Goal: Task Accomplishment & Management: Manage account settings

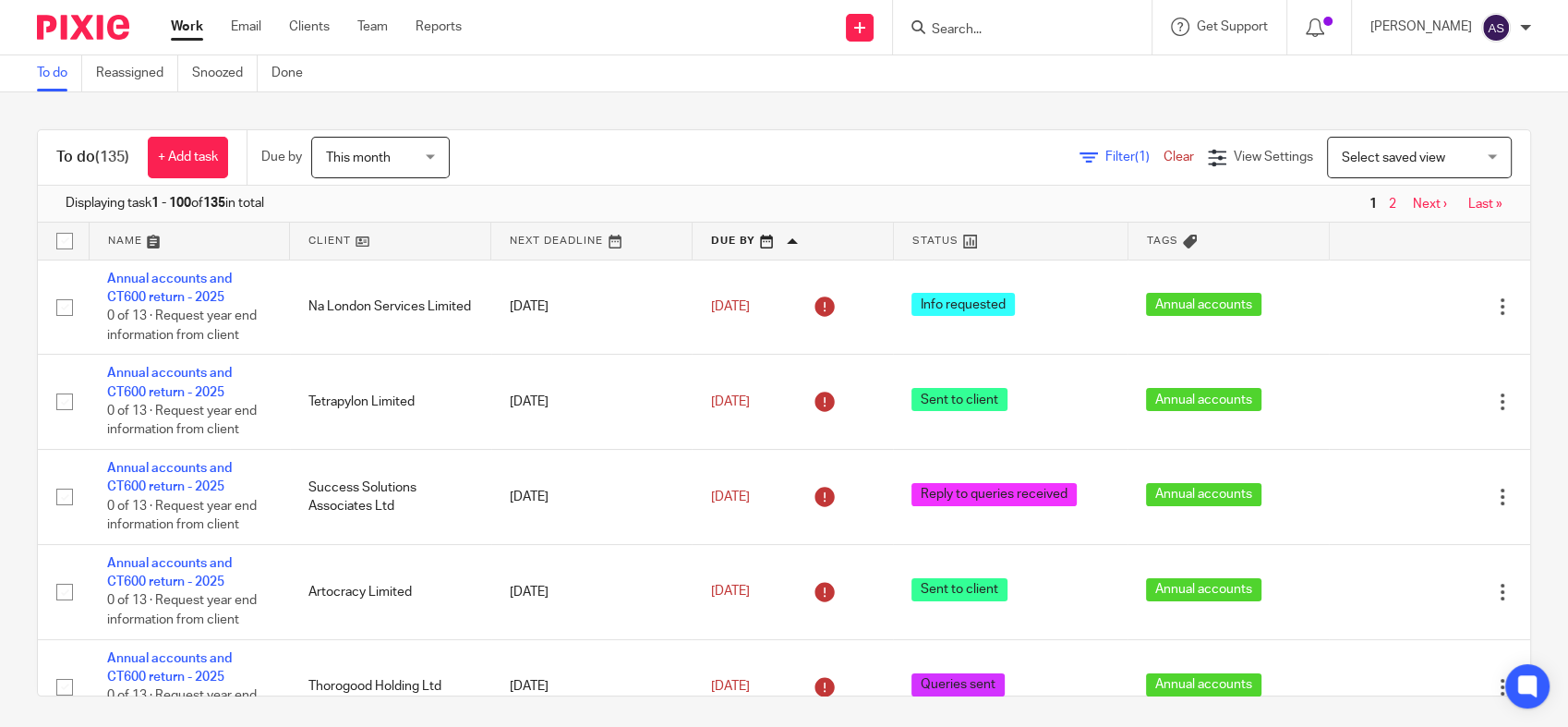
click at [534, 28] on div "Send new email Create task Add client Request signature Get Support Contact via…" at bounding box center [1028, 27] width 1079 height 55
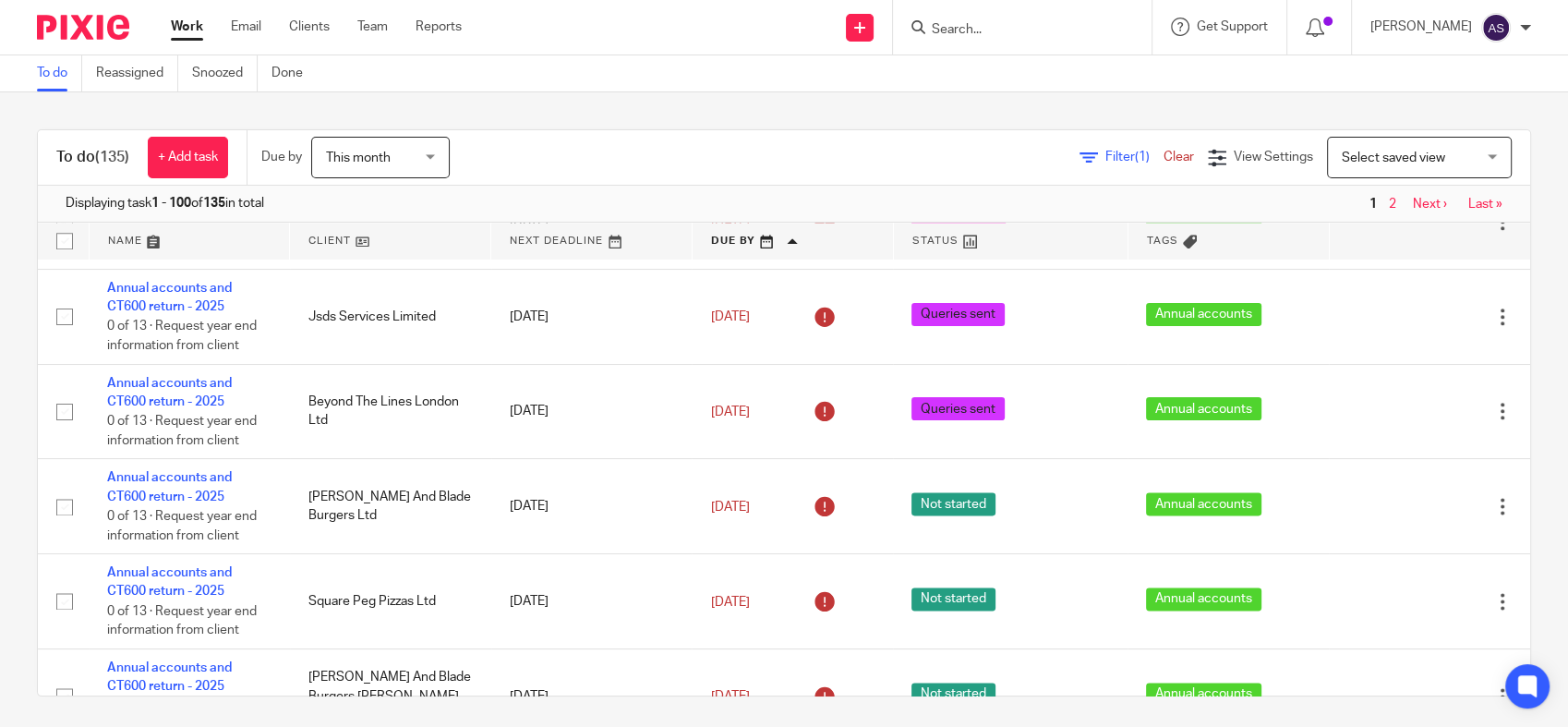
click at [1039, 34] on input "Search" at bounding box center [1012, 30] width 166 height 17
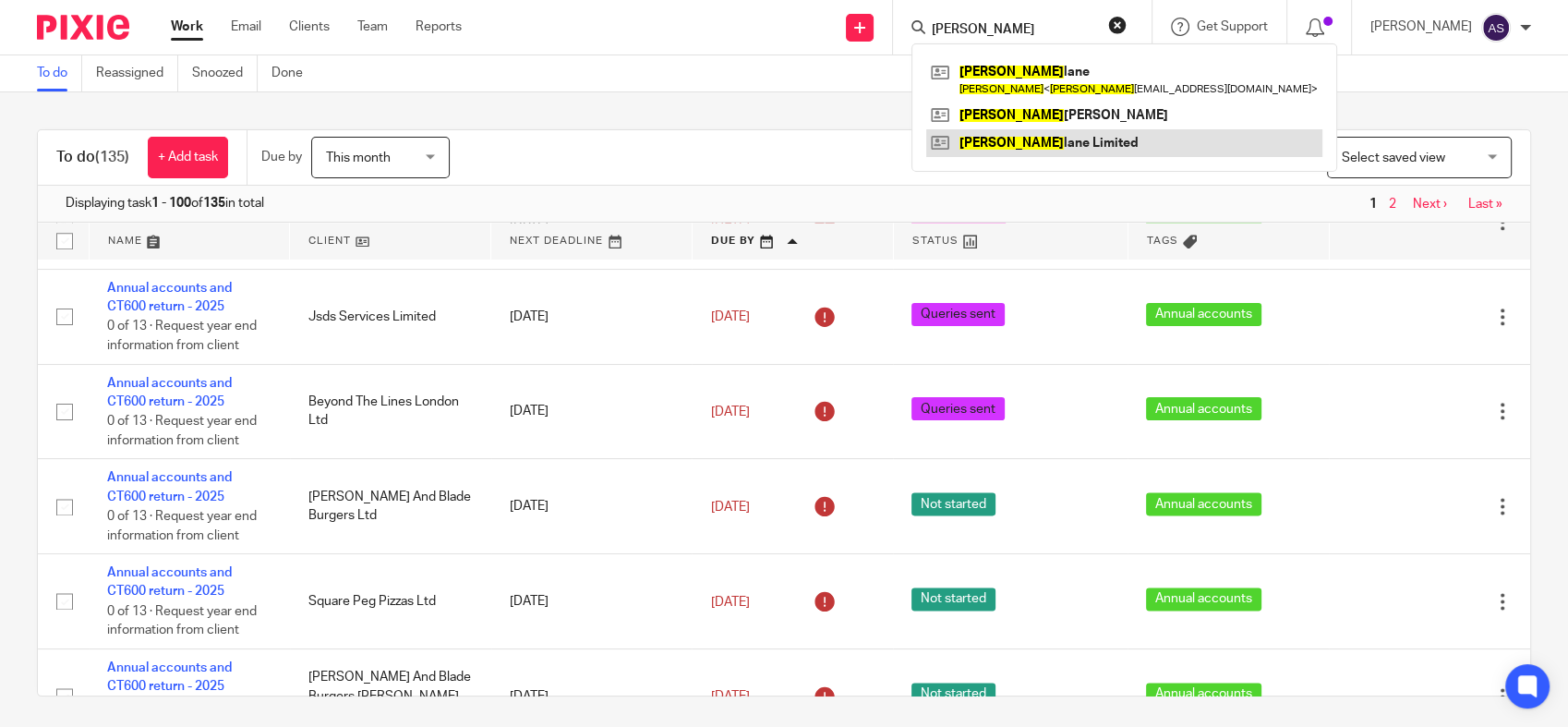
type input "[PERSON_NAME]"
click at [1011, 145] on link at bounding box center [1124, 143] width 396 height 28
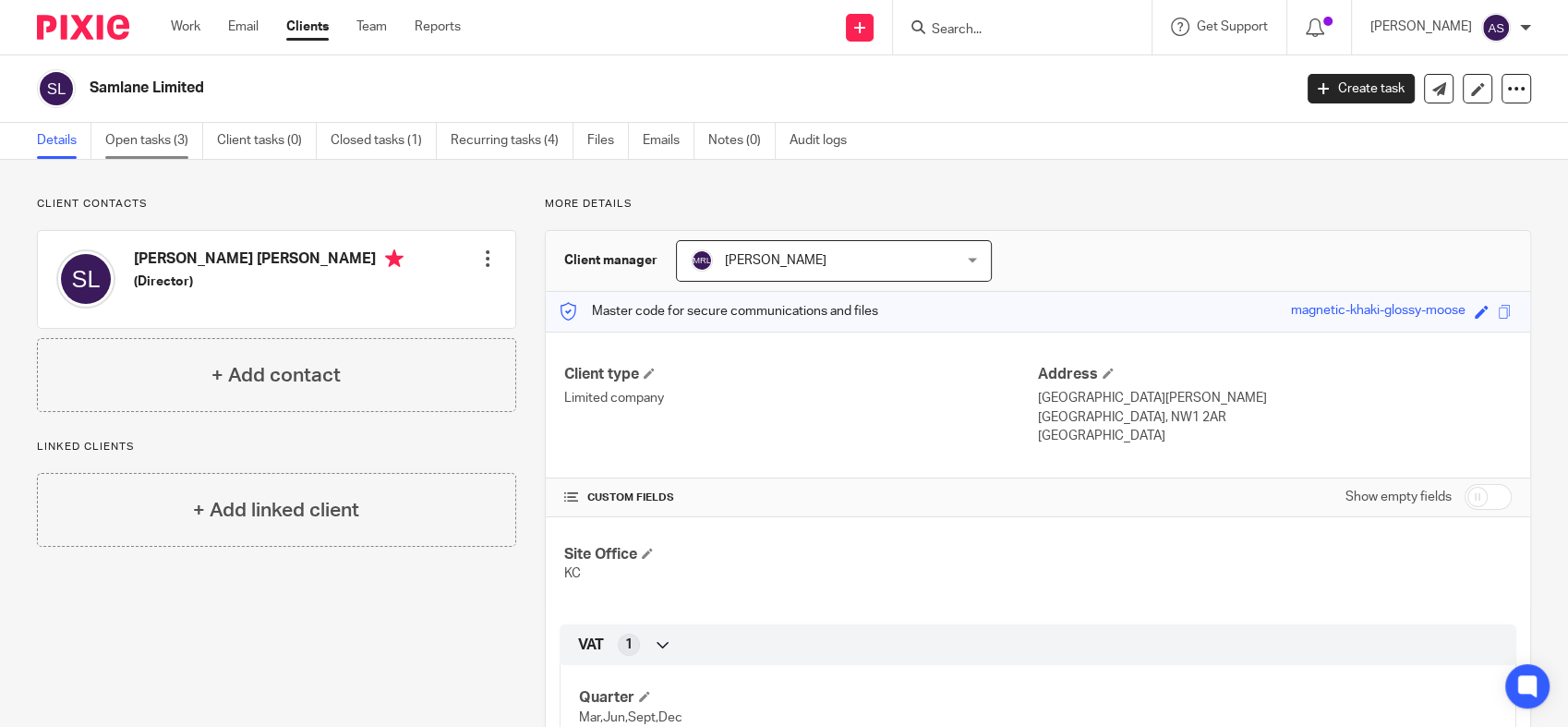
click at [188, 154] on link "Open tasks (3)" at bounding box center [154, 141] width 97 height 36
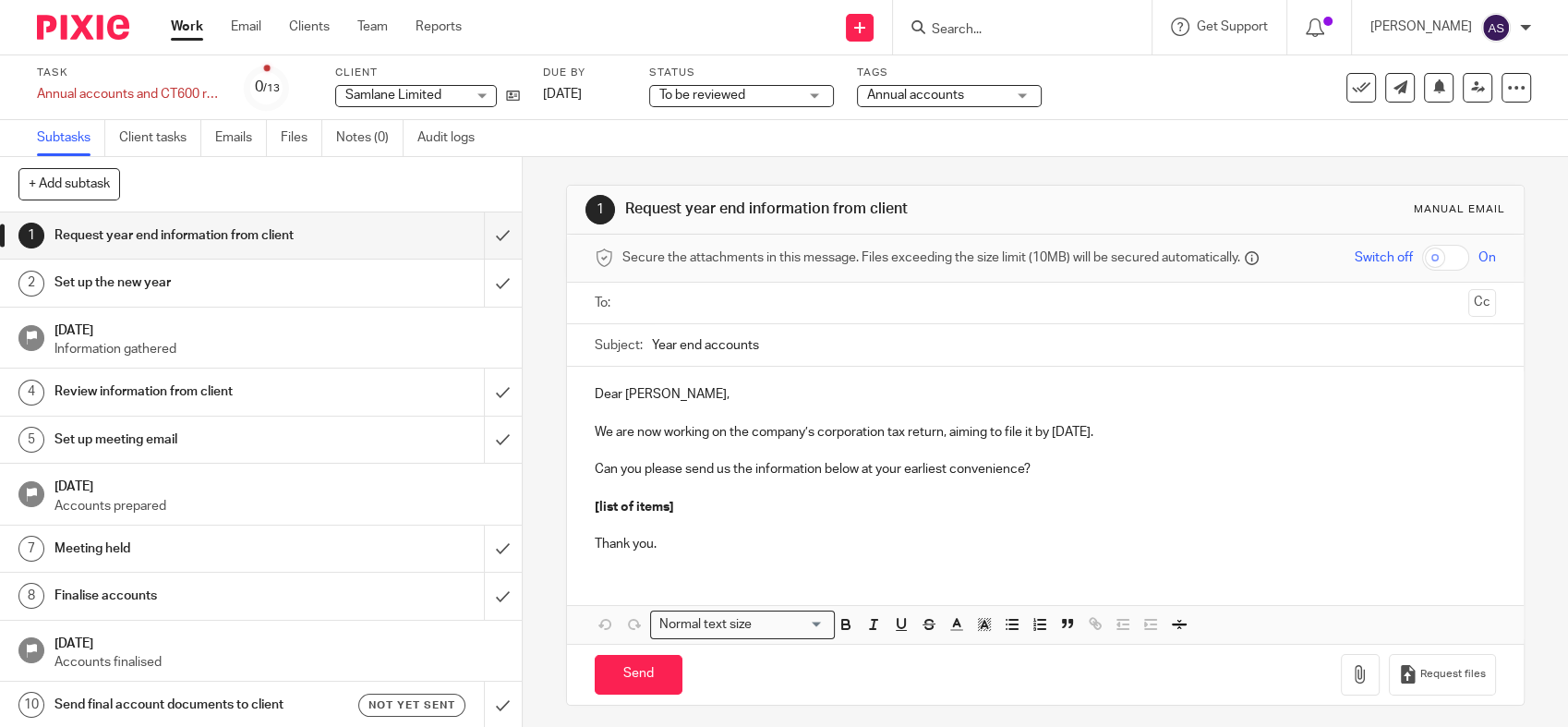
click at [764, 96] on span "To be reviewed" at bounding box center [728, 95] width 138 height 20
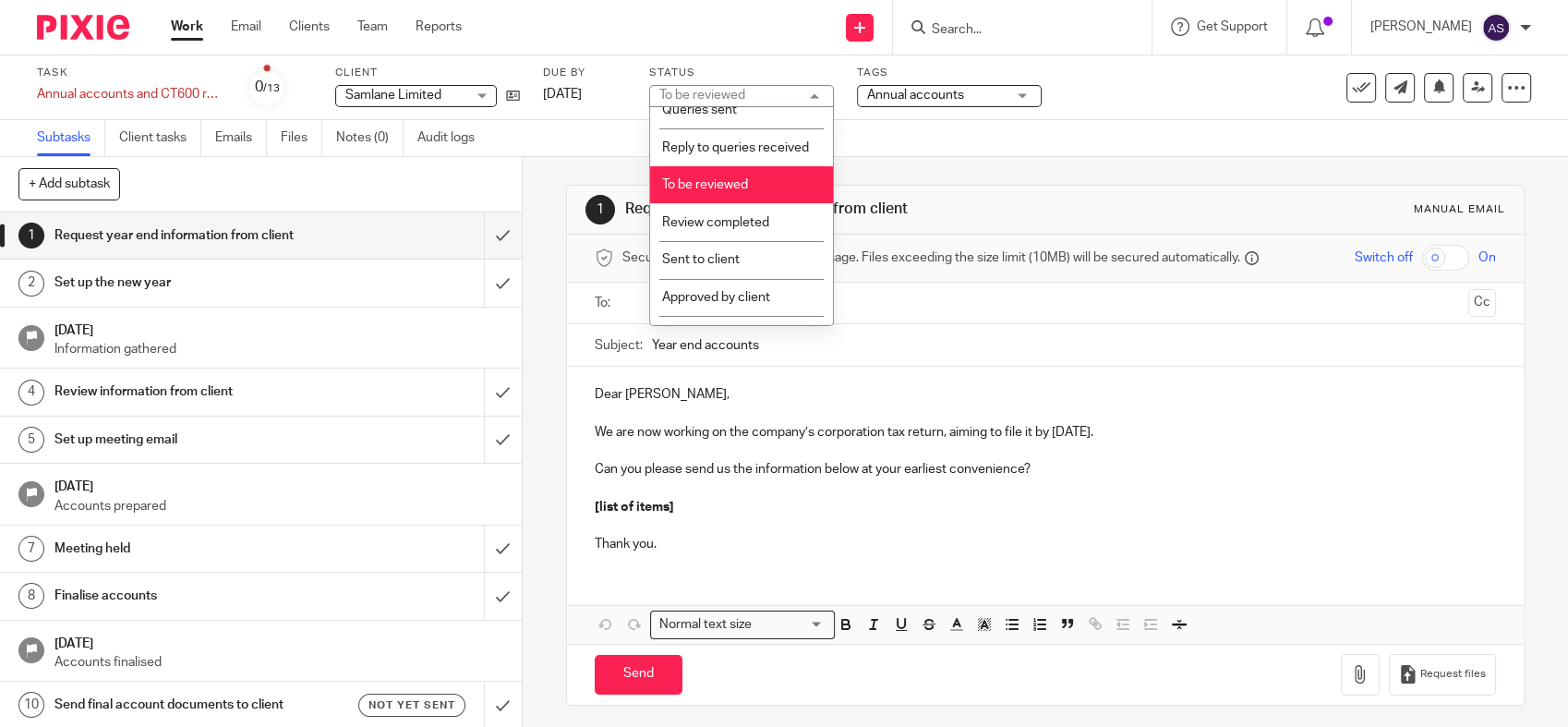
scroll to position [328, 0]
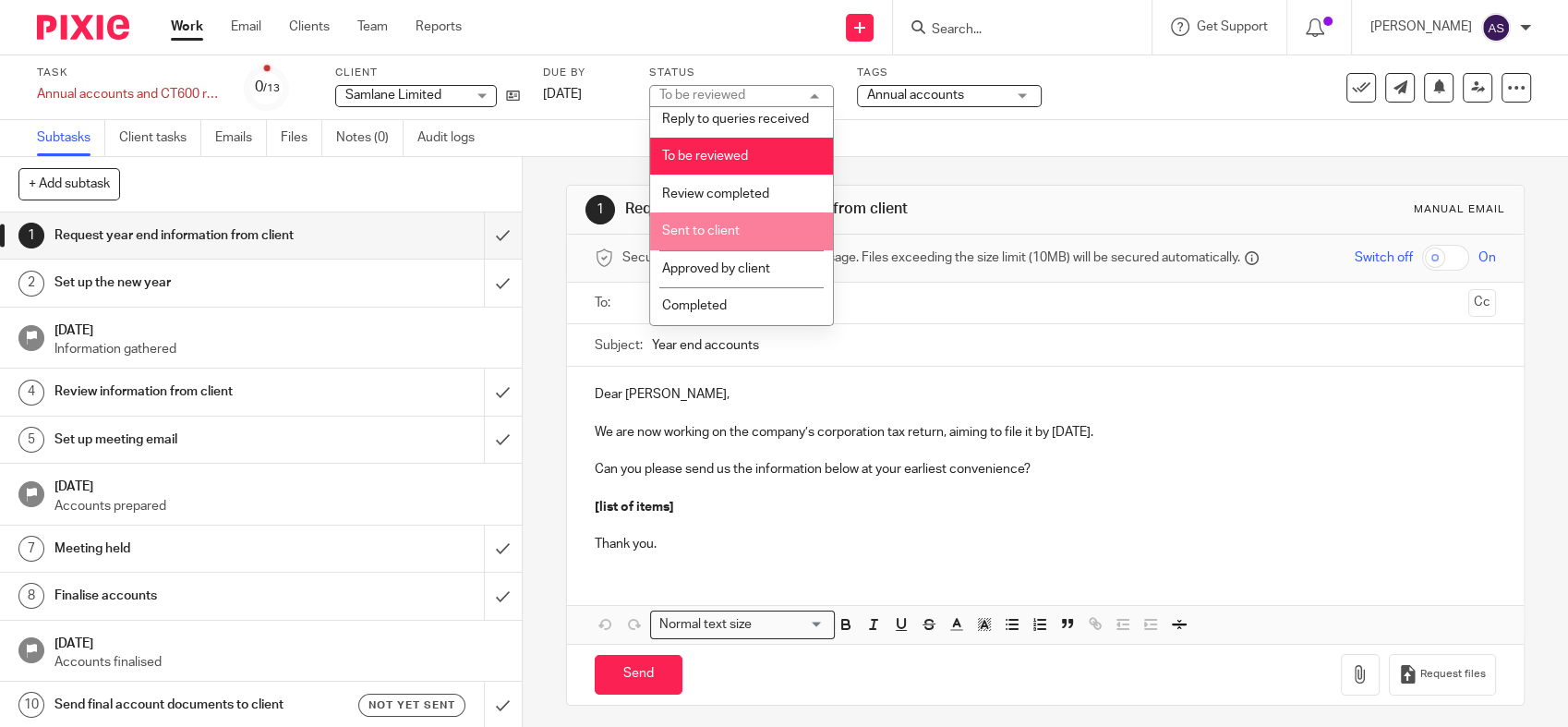
click at [753, 235] on li "Sent to client" at bounding box center [742, 232] width 183 height 38
